Goal: Task Accomplishment & Management: Manage account settings

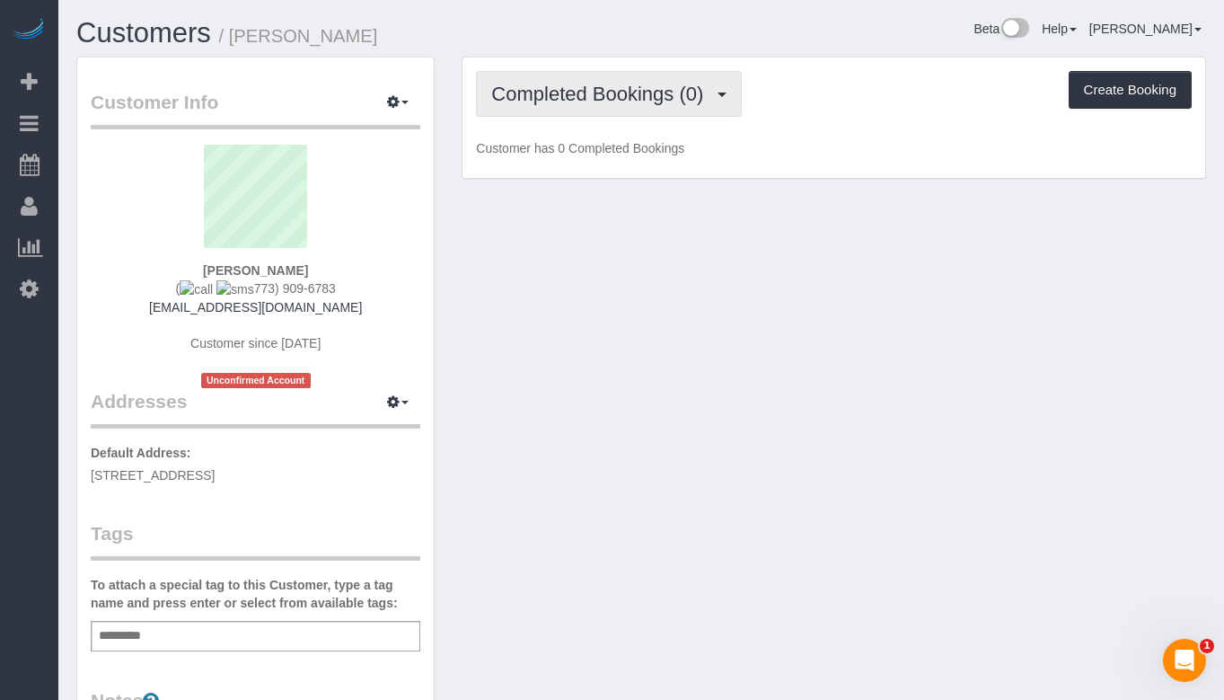
click at [694, 86] on span "Completed Bookings (0)" at bounding box center [601, 94] width 221 height 22
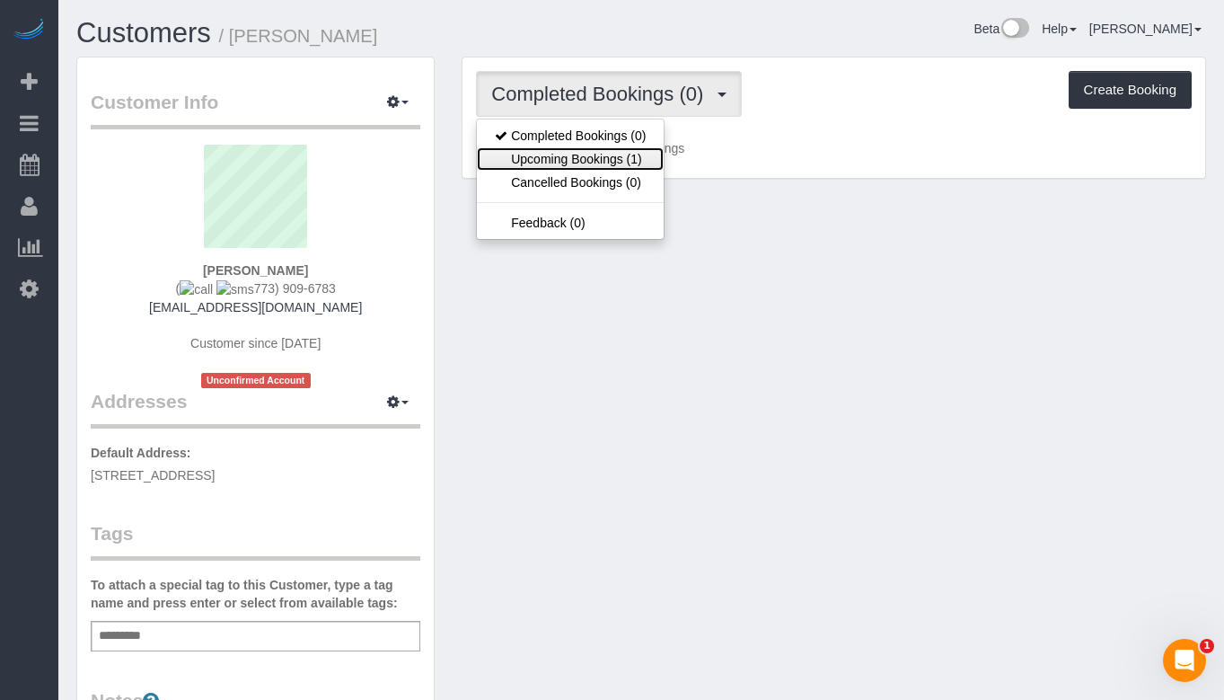
click at [591, 163] on link "Upcoming Bookings (1)" at bounding box center [570, 158] width 187 height 23
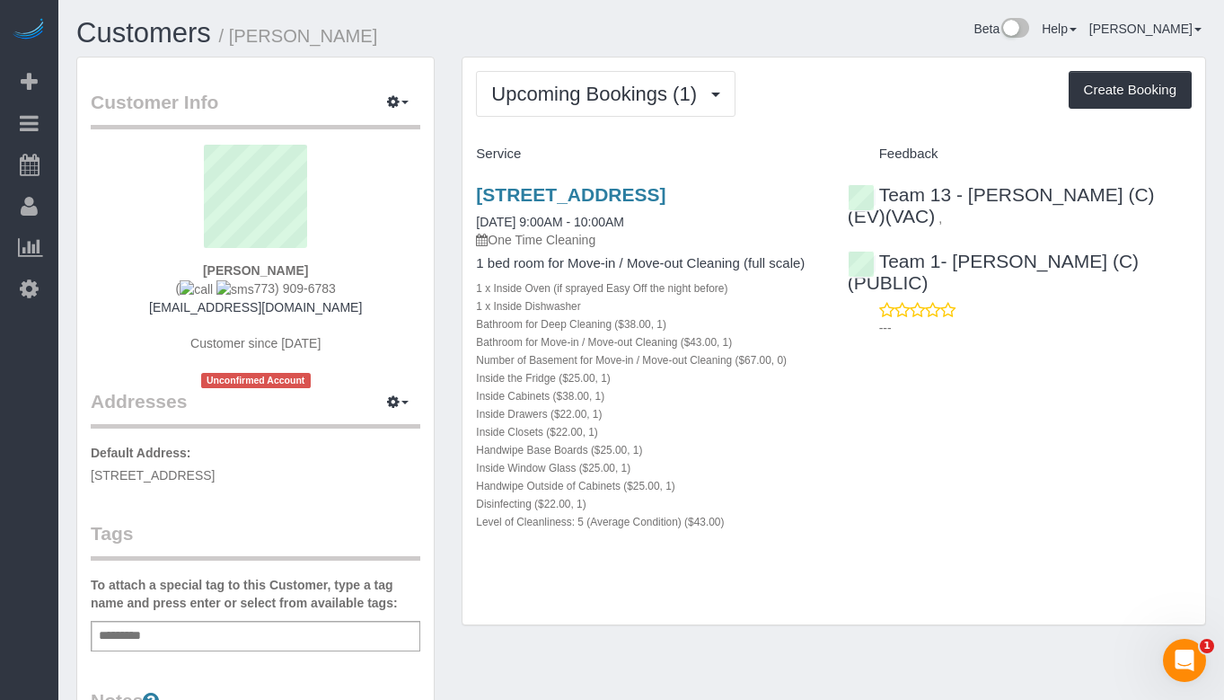
click at [621, 178] on div "[STREET_ADDRESS] [DATE] 9:00AM - 10:00AM One Time Cleaning 1 bed room for Move-…" at bounding box center [647, 367] width 371 height 397
click at [624, 190] on link "[STREET_ADDRESS]" at bounding box center [570, 194] width 189 height 21
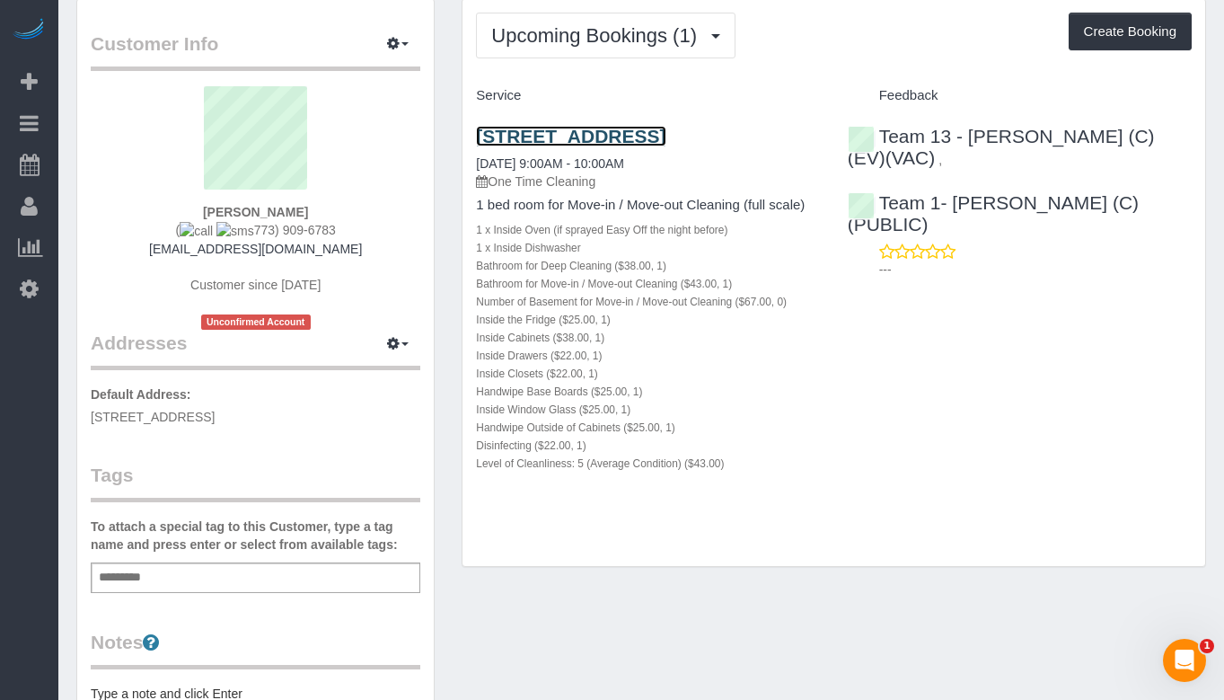
scroll to position [90, 0]
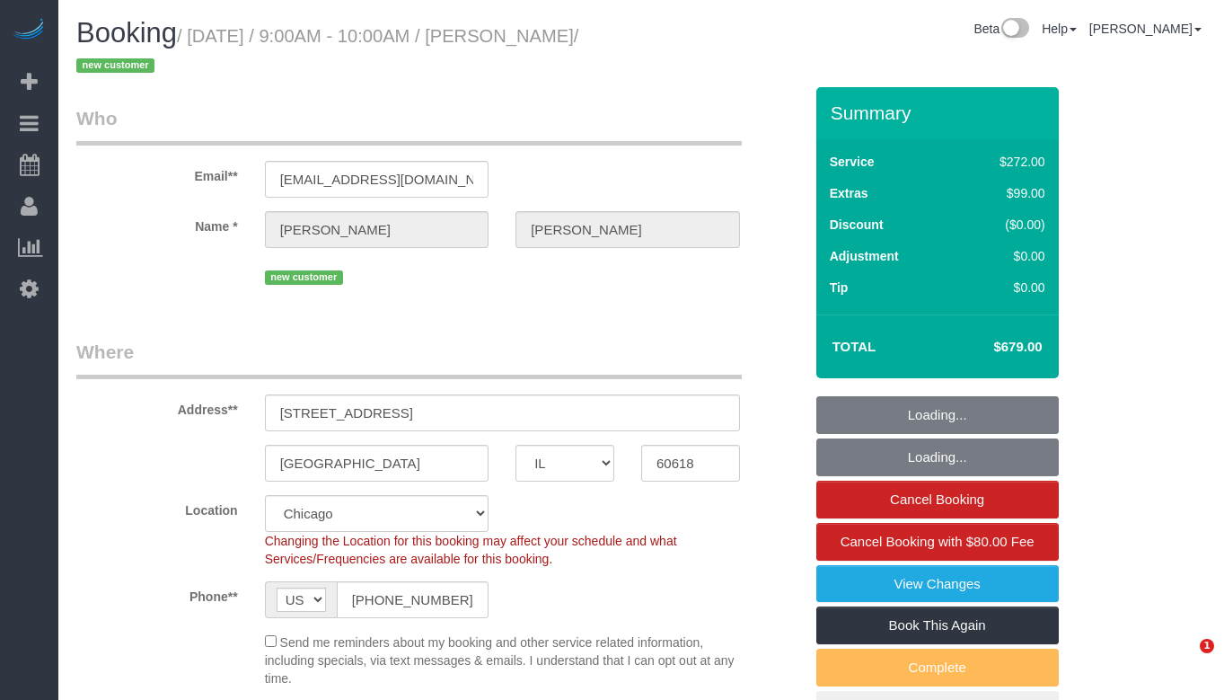
select select "IL"
select select "514"
select select "5"
select select "number:1"
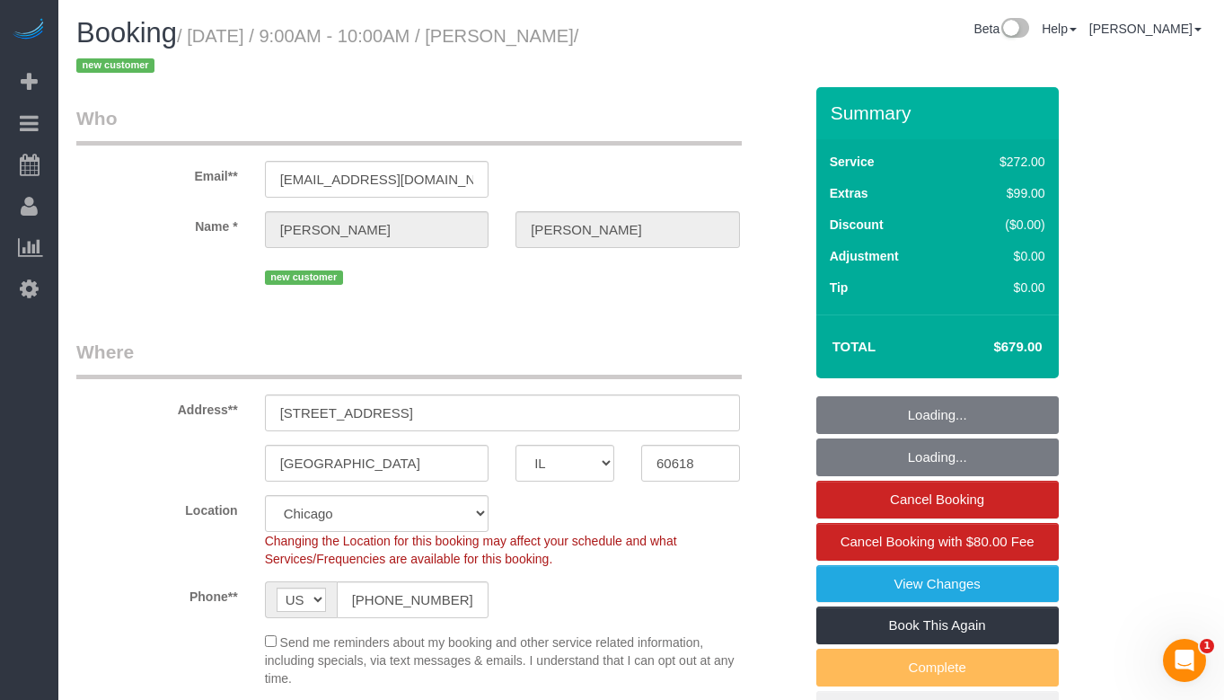
select select "number:69"
select select "number:139"
select select "number:106"
select select "object:1305"
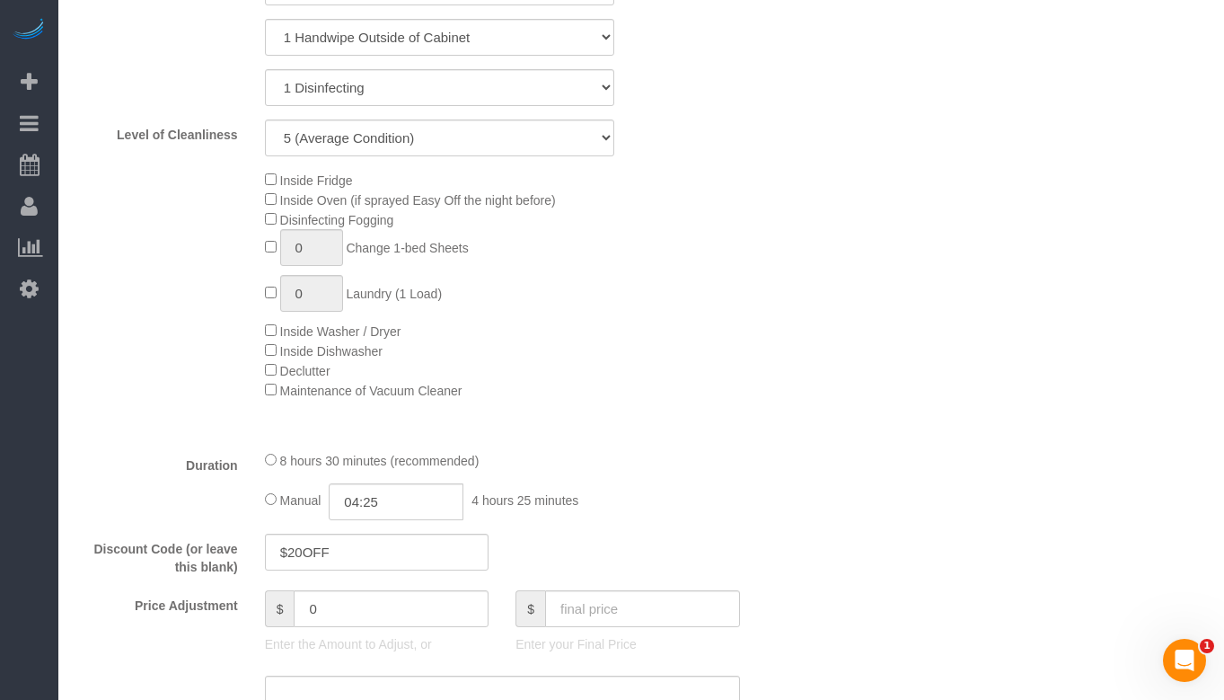
scroll to position [1437, 0]
